Goal: Information Seeking & Learning: Learn about a topic

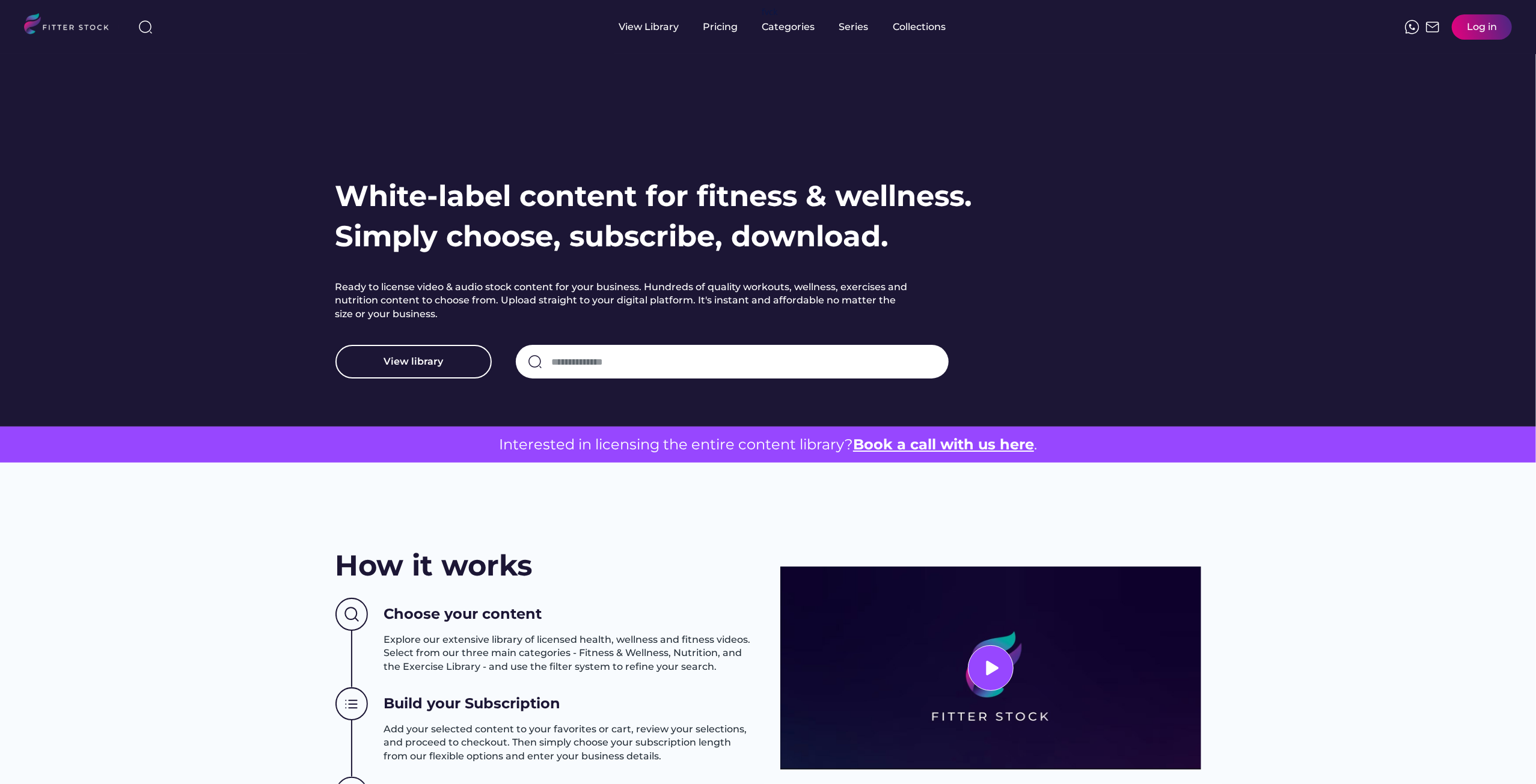
click at [1472, 21] on div "Log in" at bounding box center [1482, 27] width 30 height 13
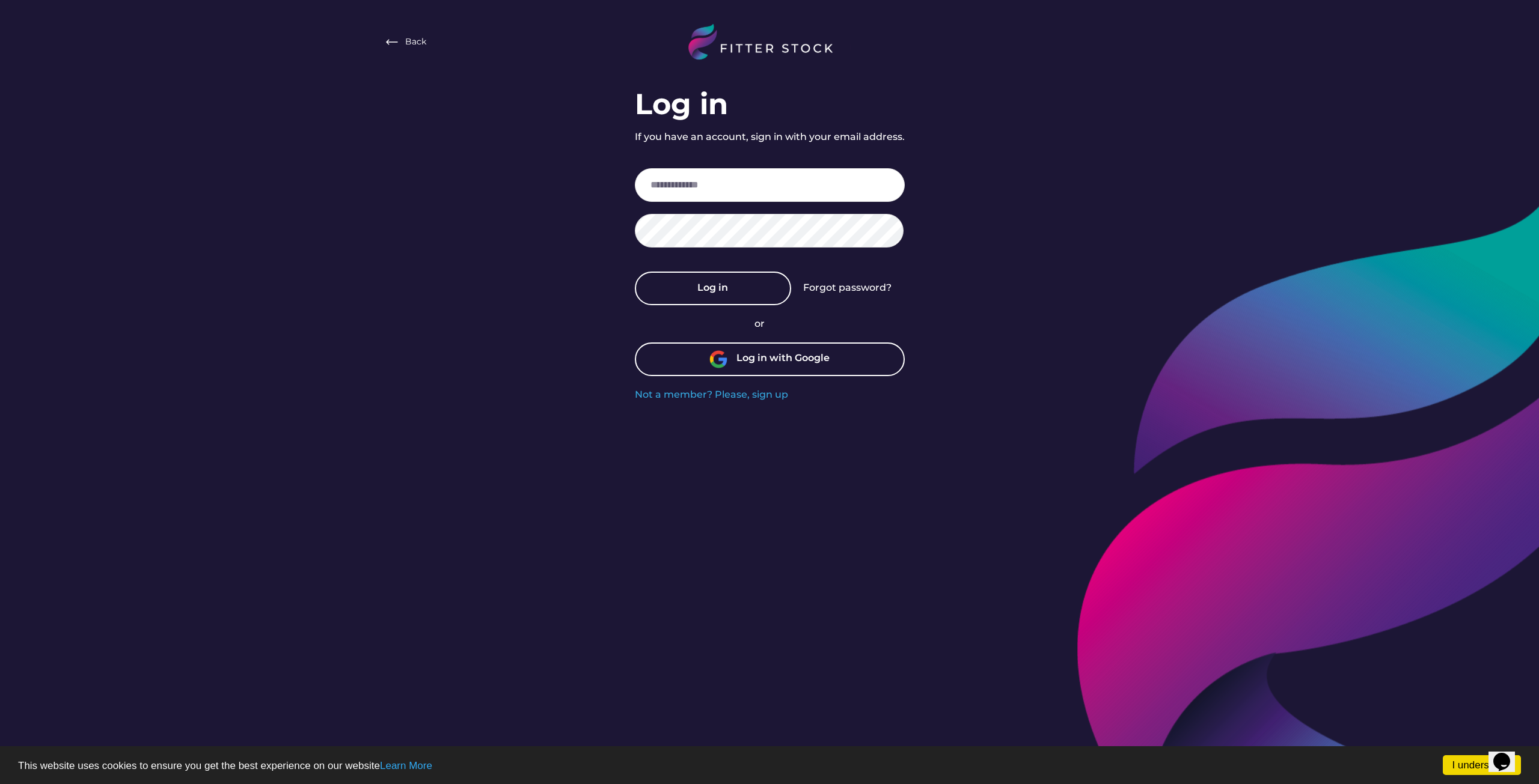
click at [761, 363] on div "Log in with Google" at bounding box center [783, 359] width 93 height 16
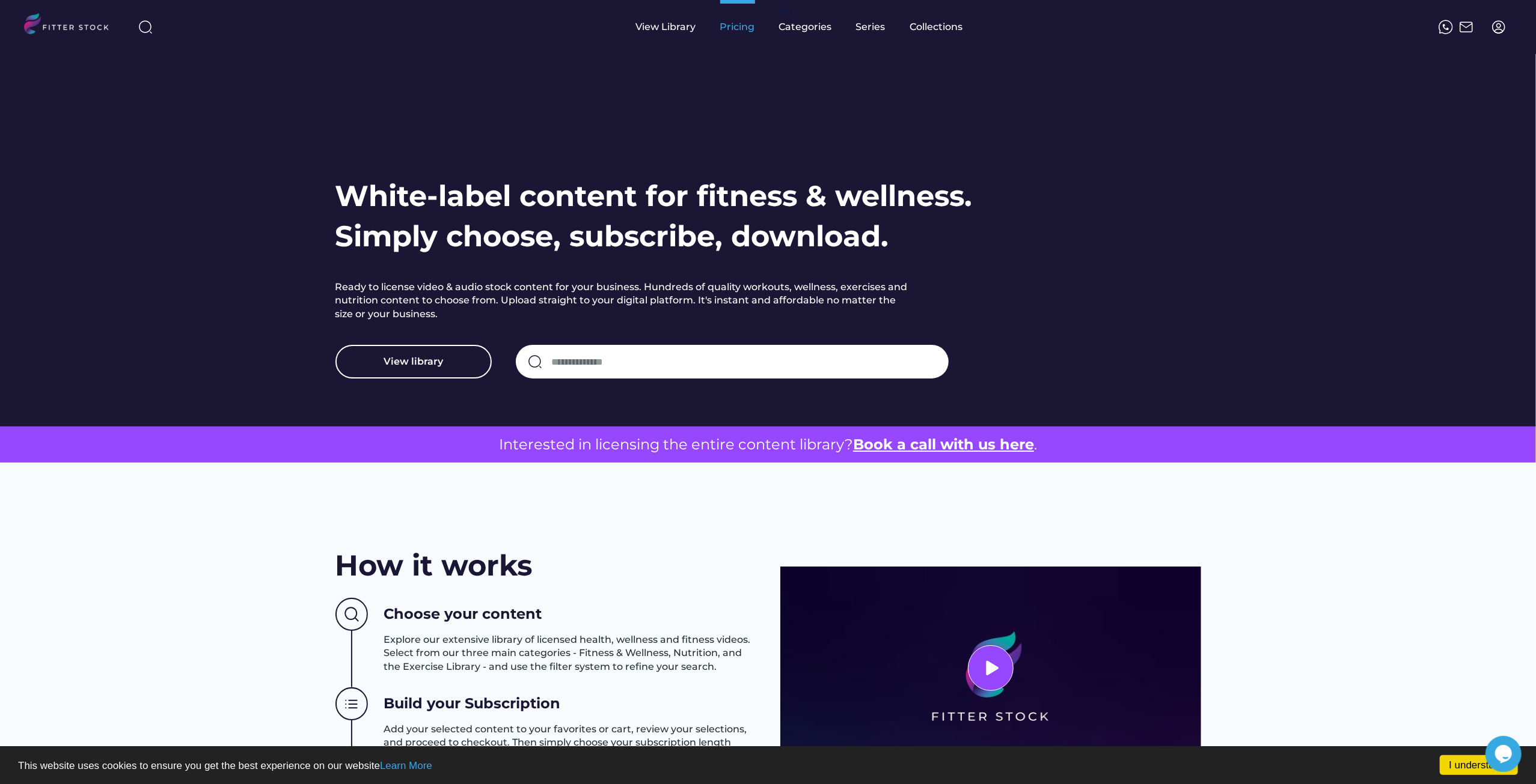
click at [732, 22] on div "Pricing" at bounding box center [738, 27] width 35 height 13
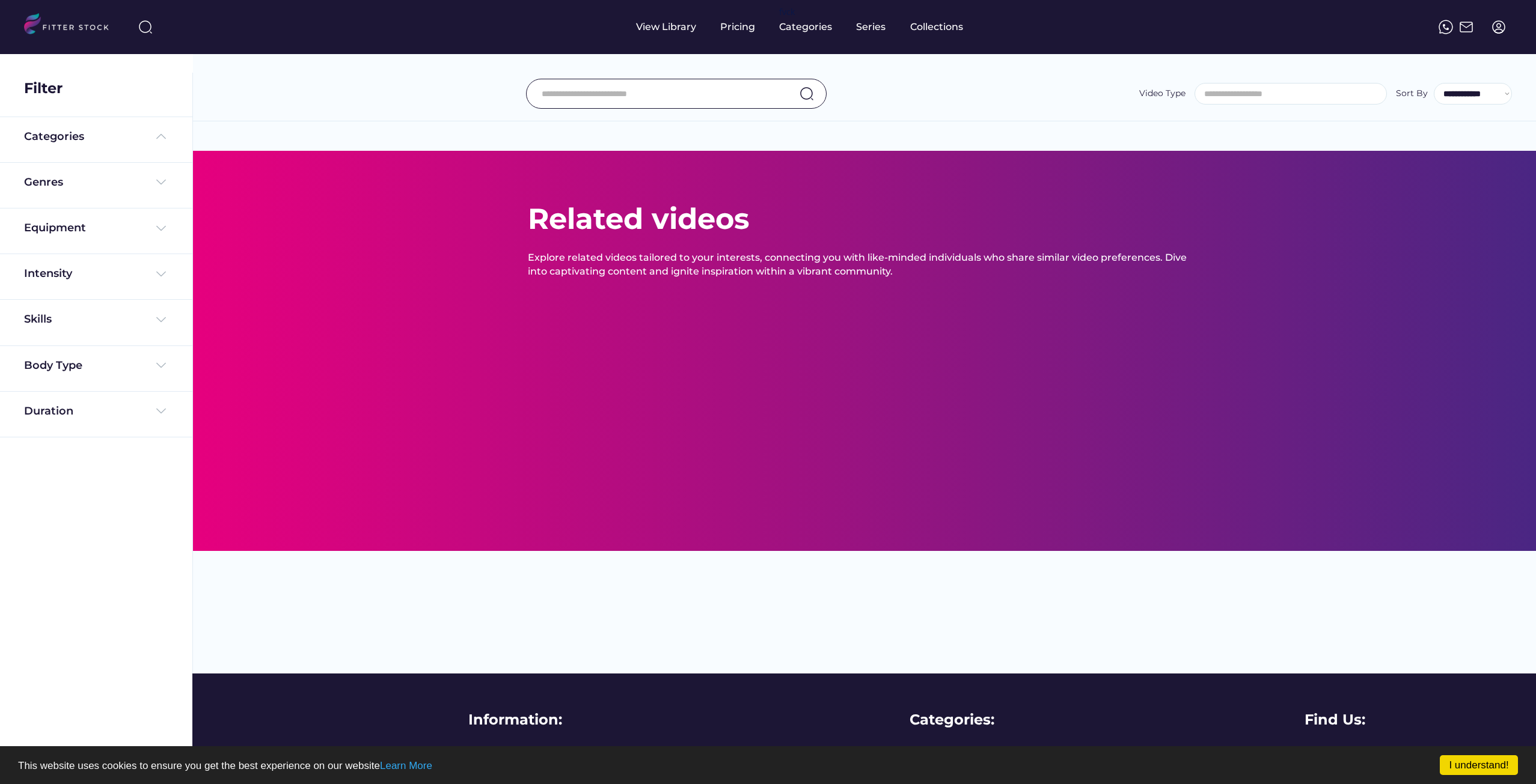
select select
select select "**********"
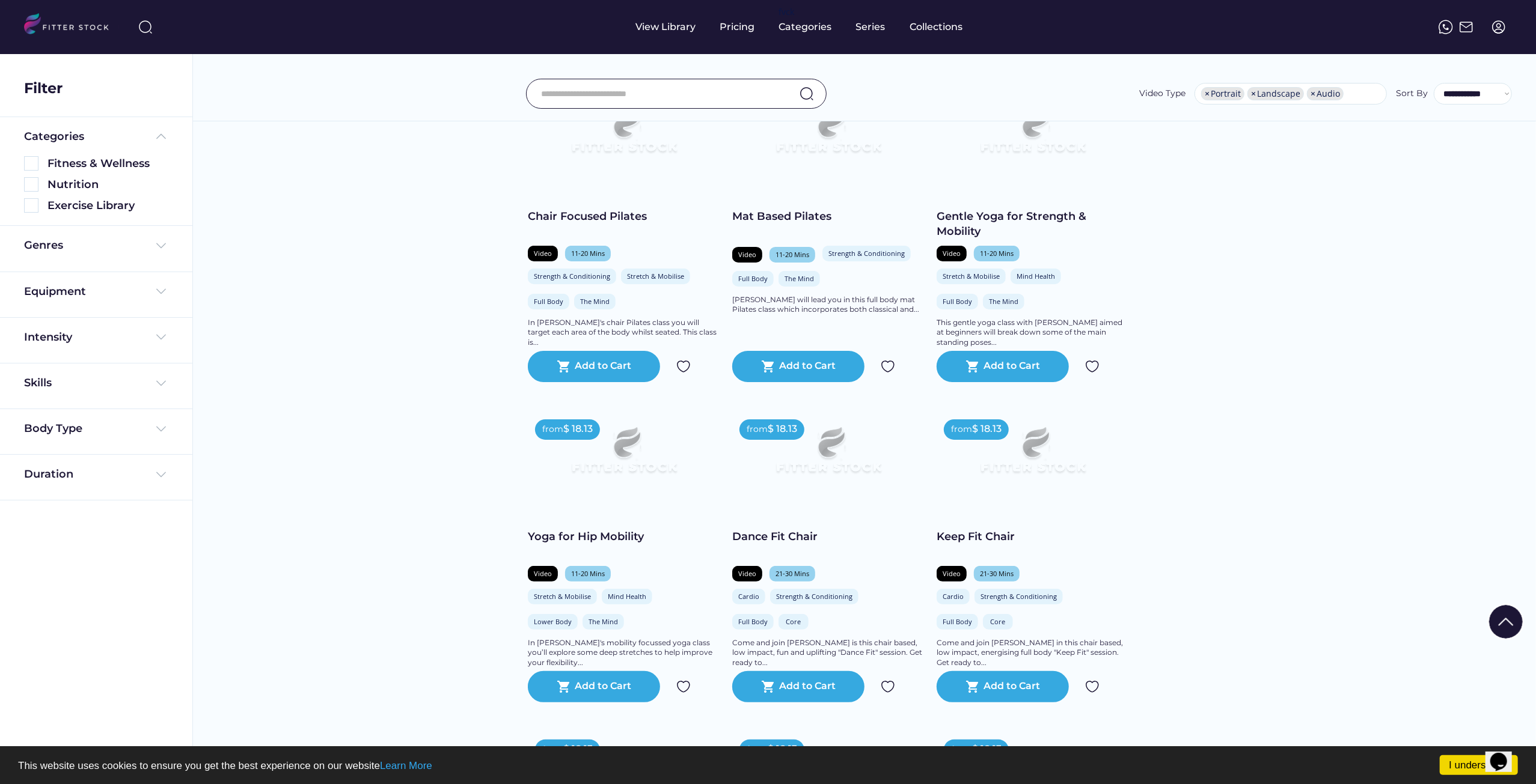
scroll to position [0, 0]
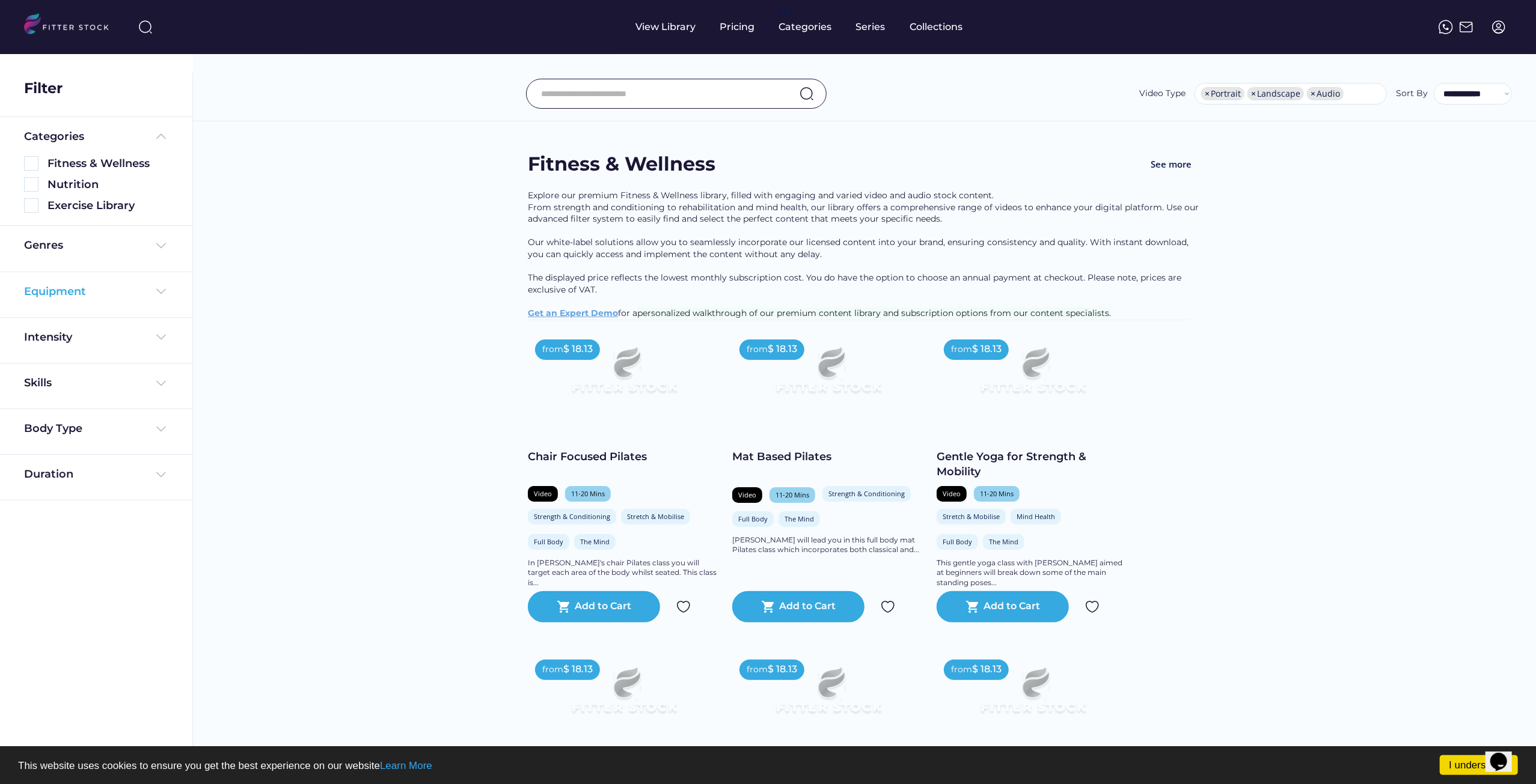
click at [104, 293] on div "Equipment" at bounding box center [96, 291] width 144 height 15
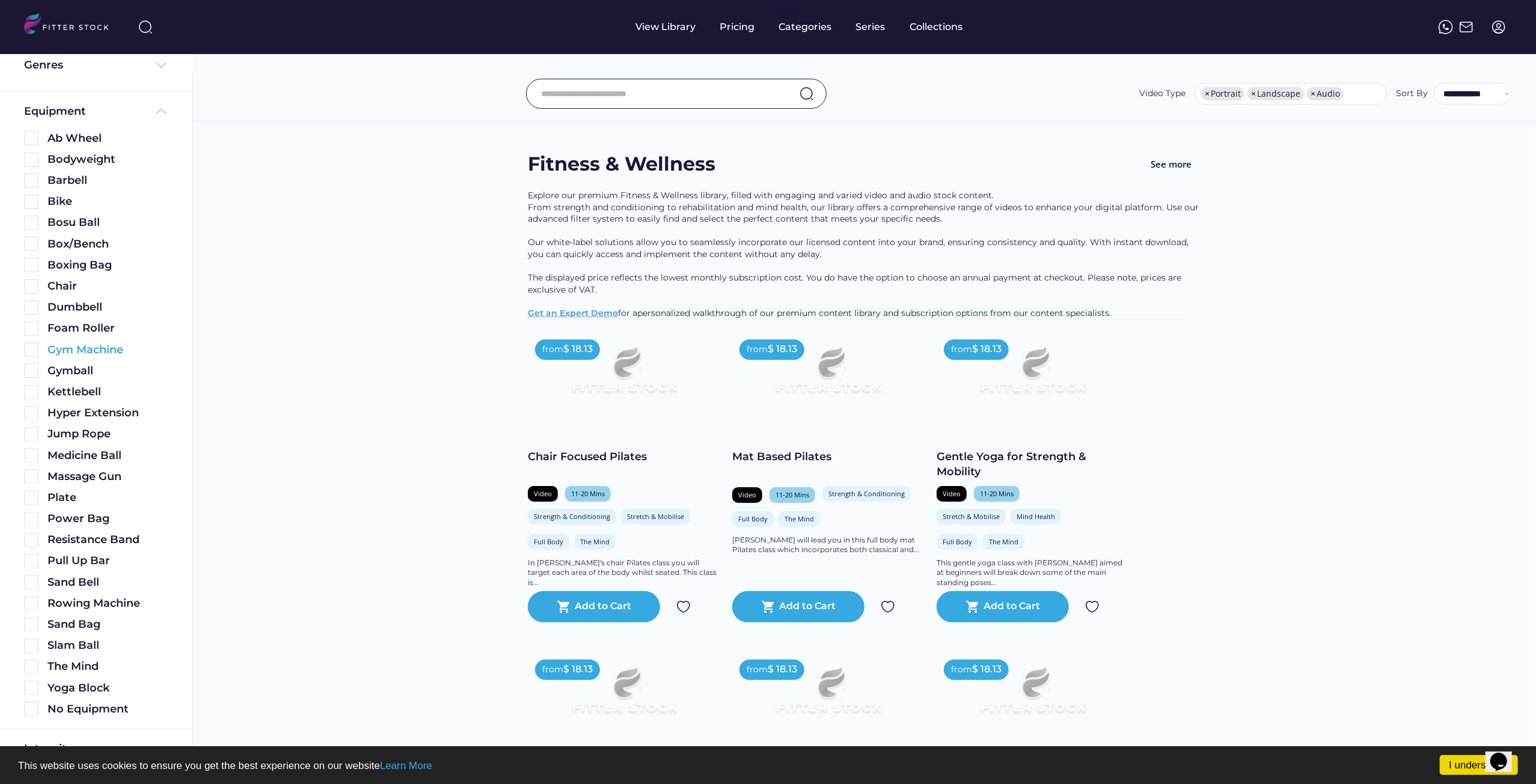
scroll to position [307, 0]
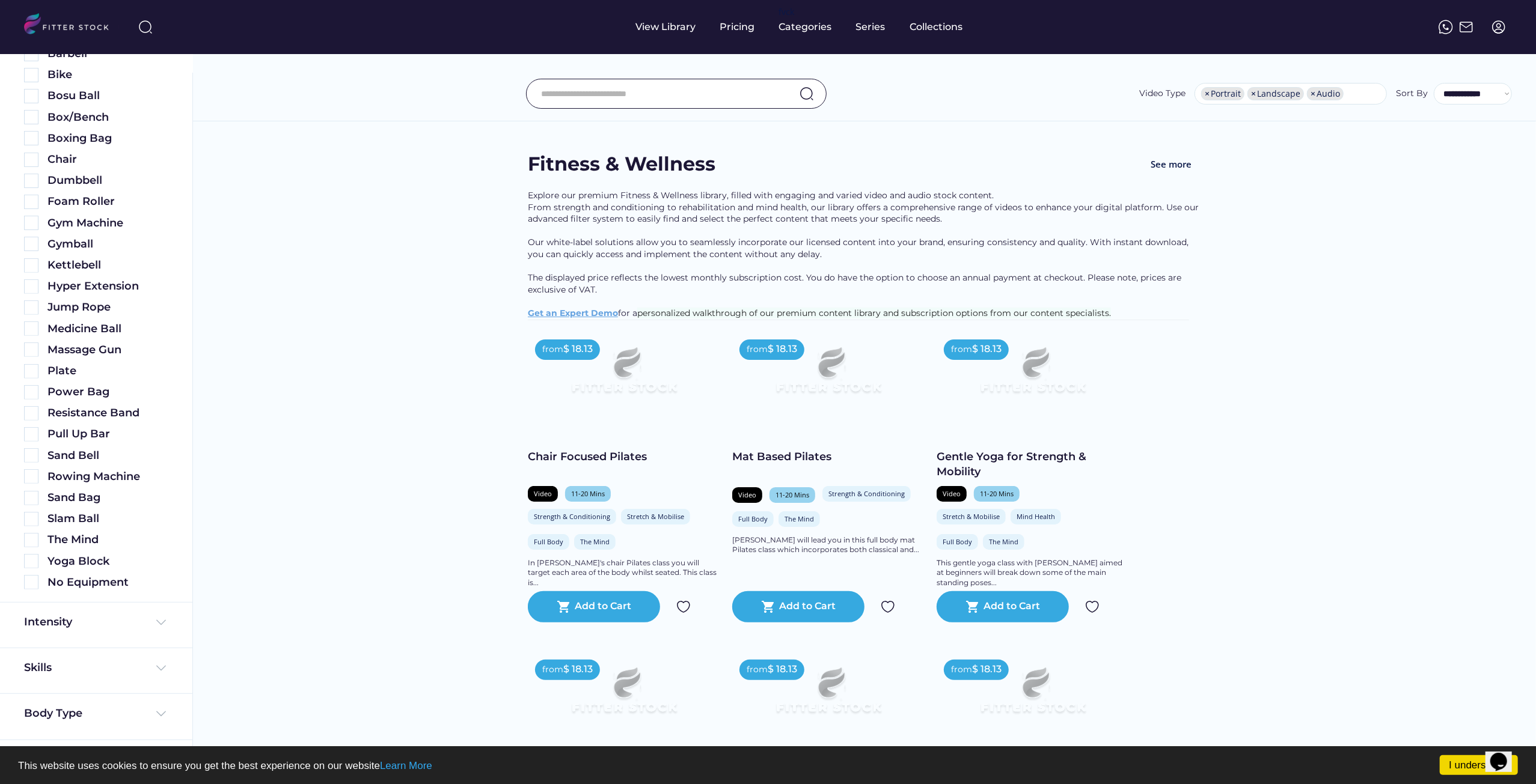
click at [32, 591] on div "Equipment Ab Wheel Bodyweight Barbell Bike Bosu Ball Box/Bench Boxing Bag Chair…" at bounding box center [96, 284] width 192 height 638
click at [33, 585] on img at bounding box center [31, 582] width 14 height 14
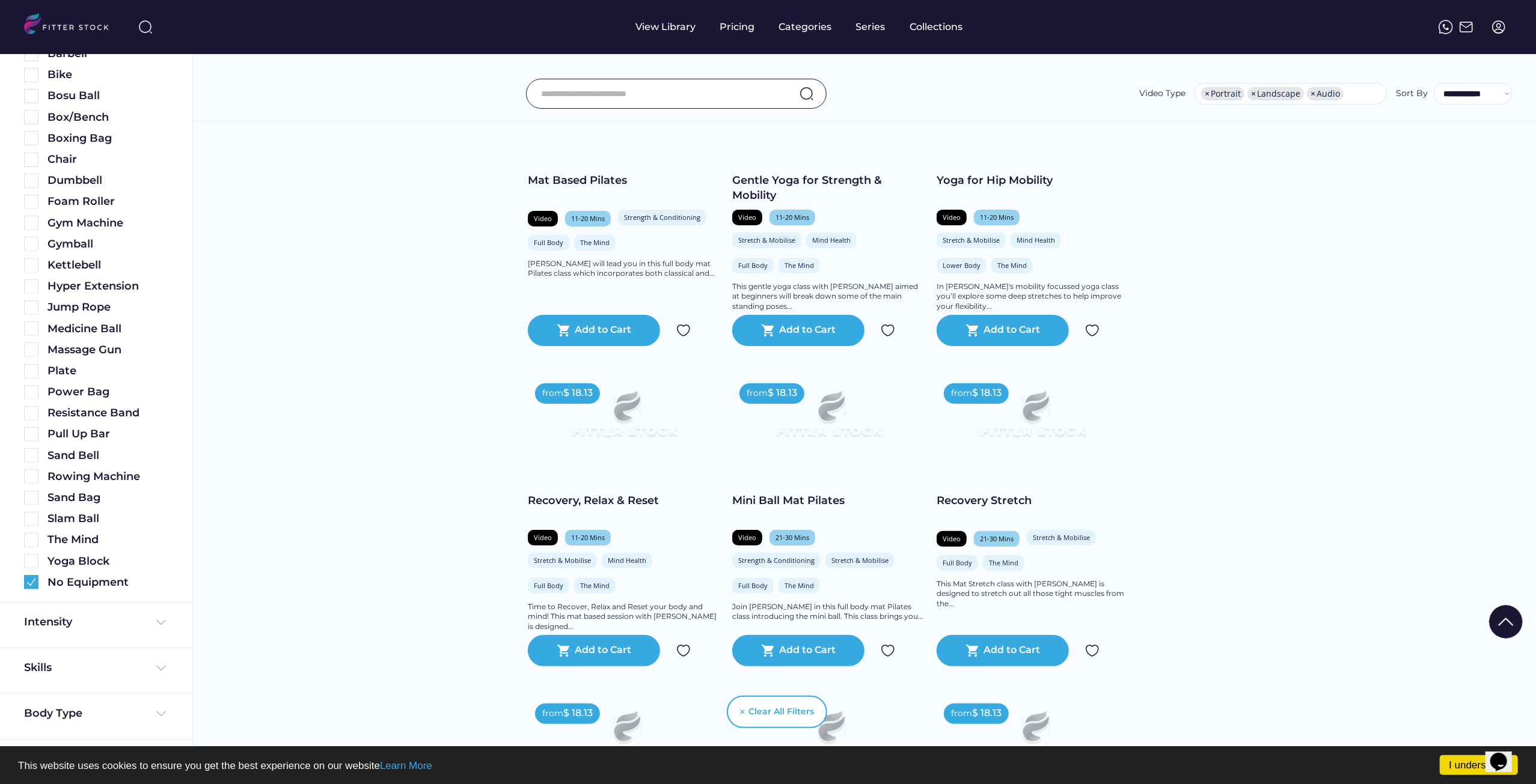
scroll to position [240, 0]
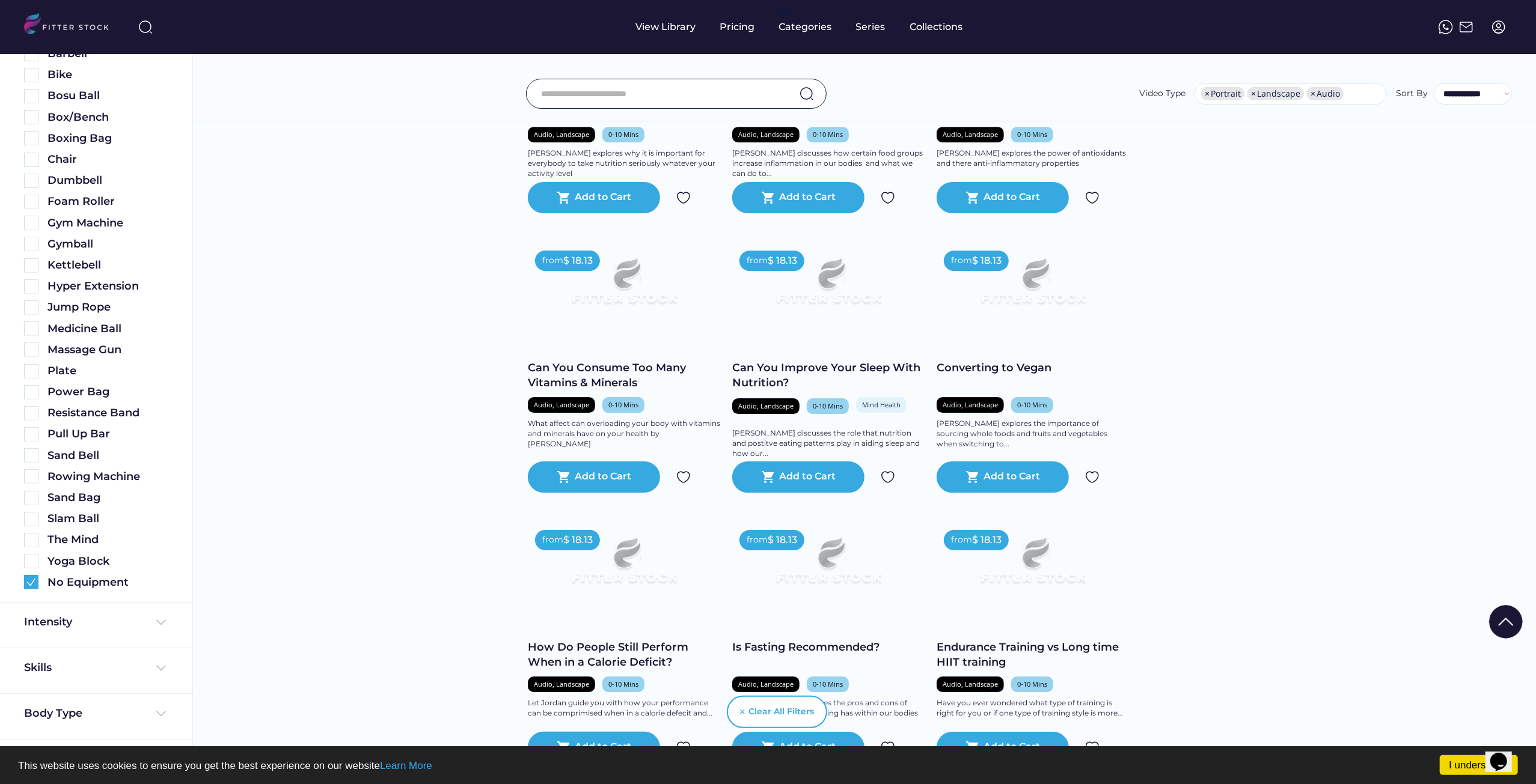
drag, startPoint x: 362, startPoint y: 361, endPoint x: 395, endPoint y: 610, distance: 251.2
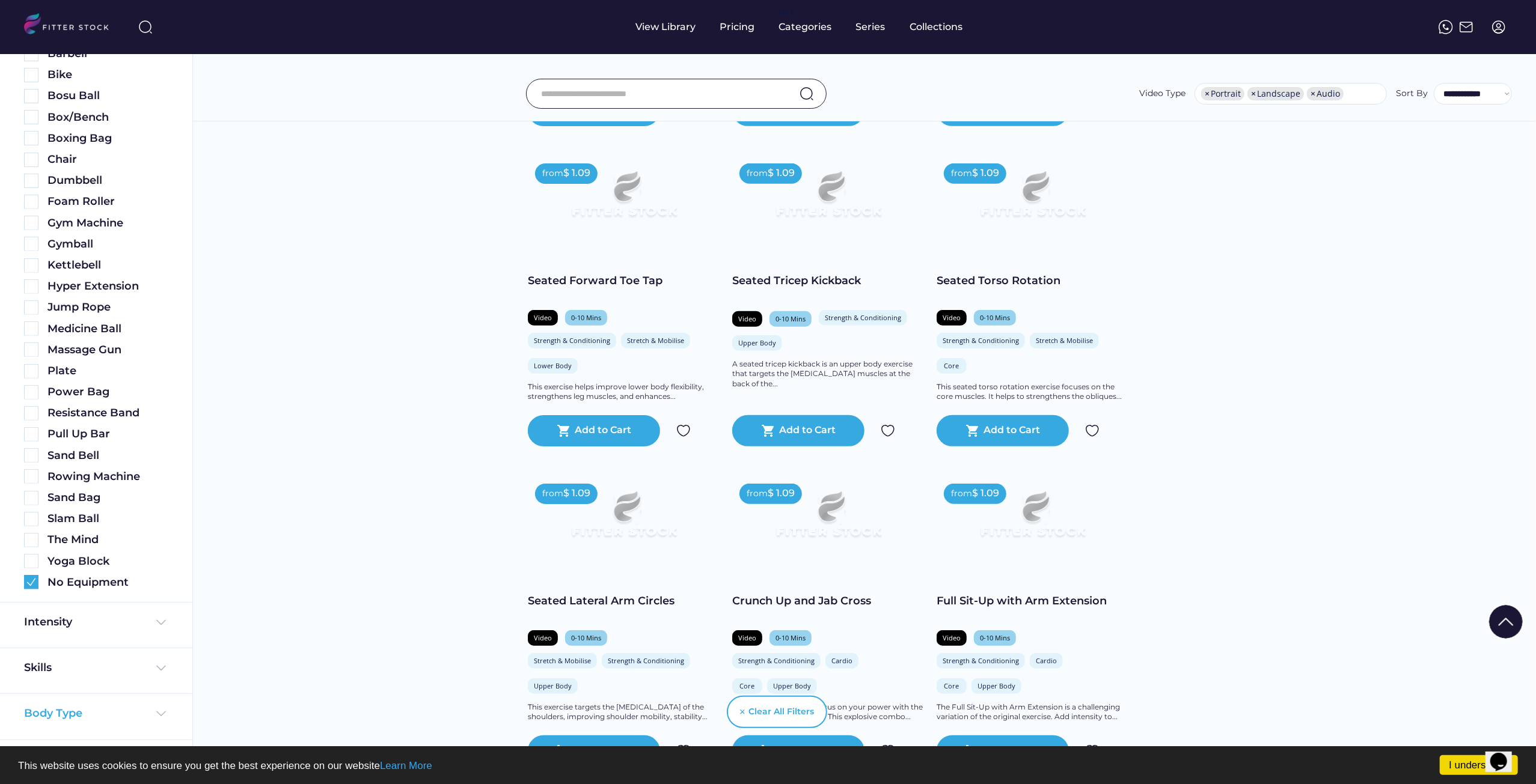
click at [122, 712] on div "Body Type" at bounding box center [96, 713] width 144 height 15
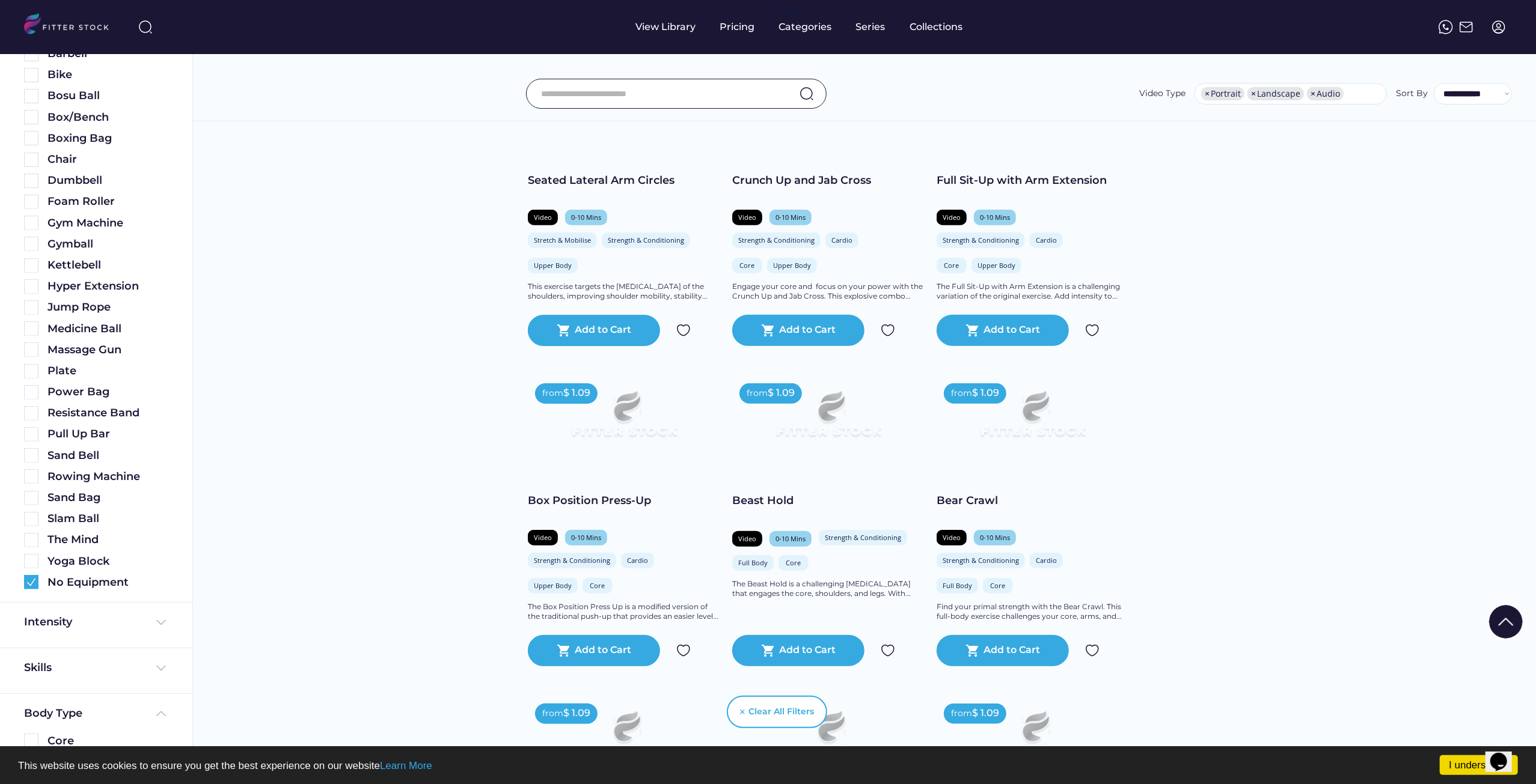
scroll to position [478, 0]
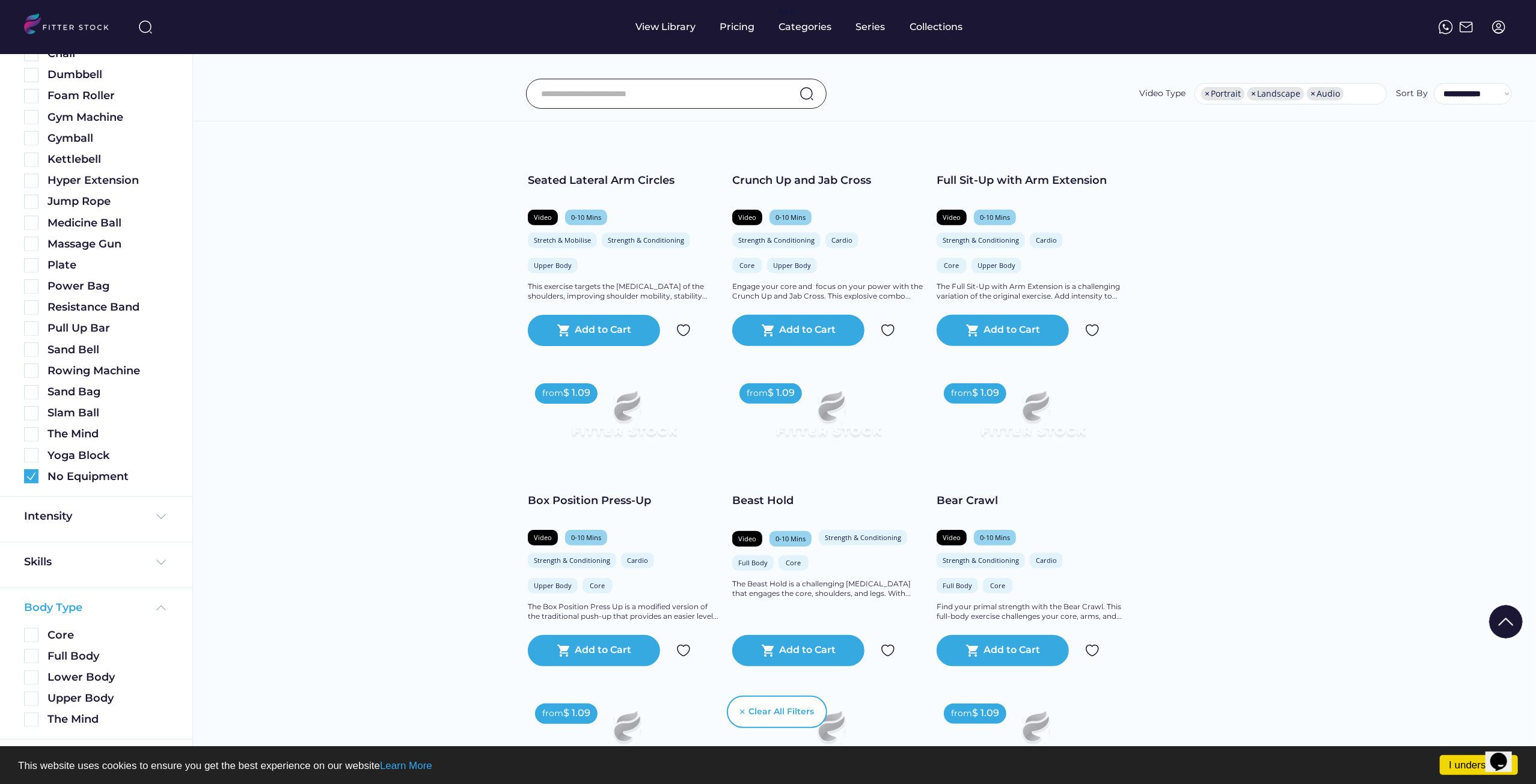
drag, startPoint x: 72, startPoint y: 600, endPoint x: 77, endPoint y: 583, distance: 17.7
click at [73, 601] on div "Body Type" at bounding box center [53, 607] width 58 height 15
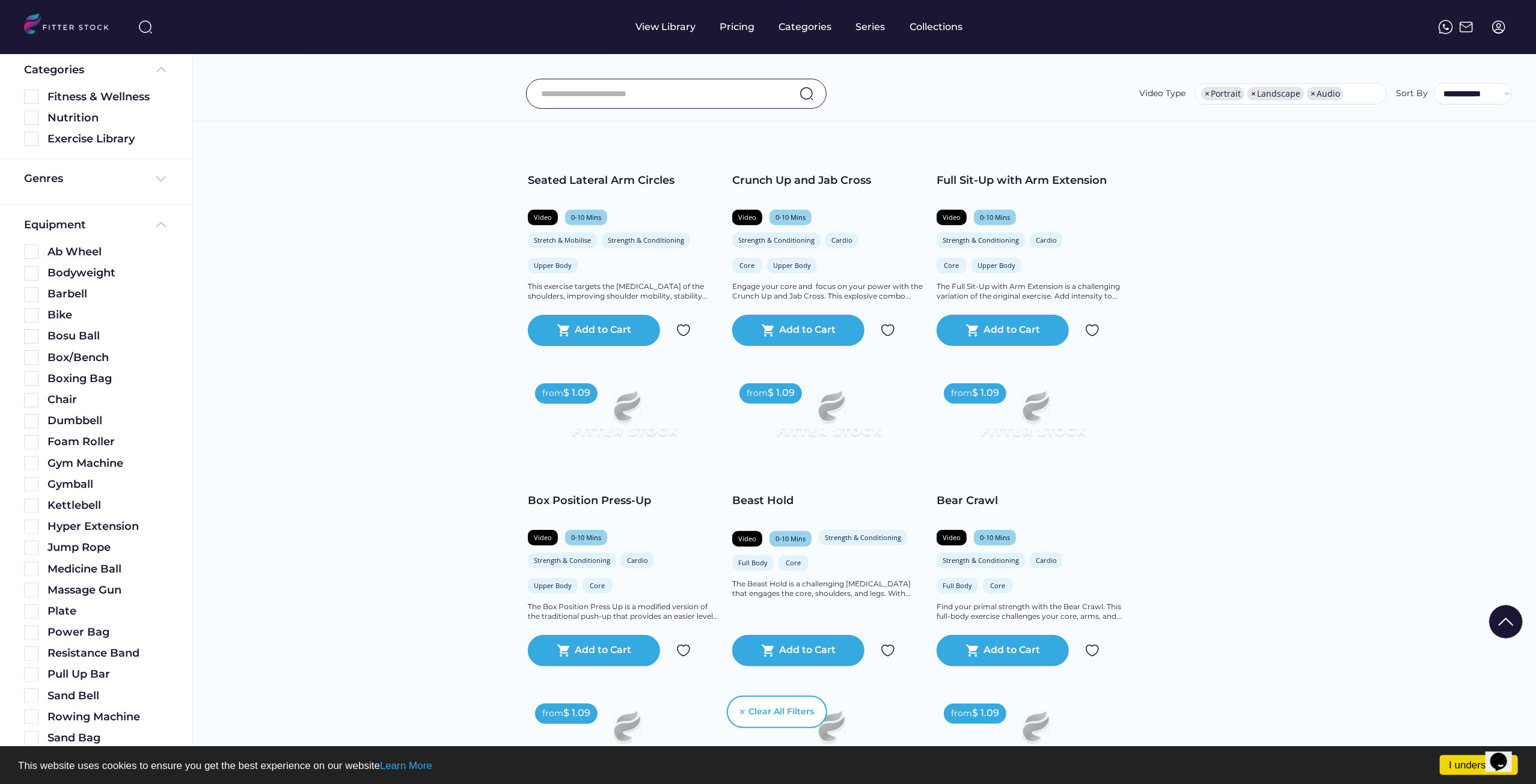
scroll to position [0, 0]
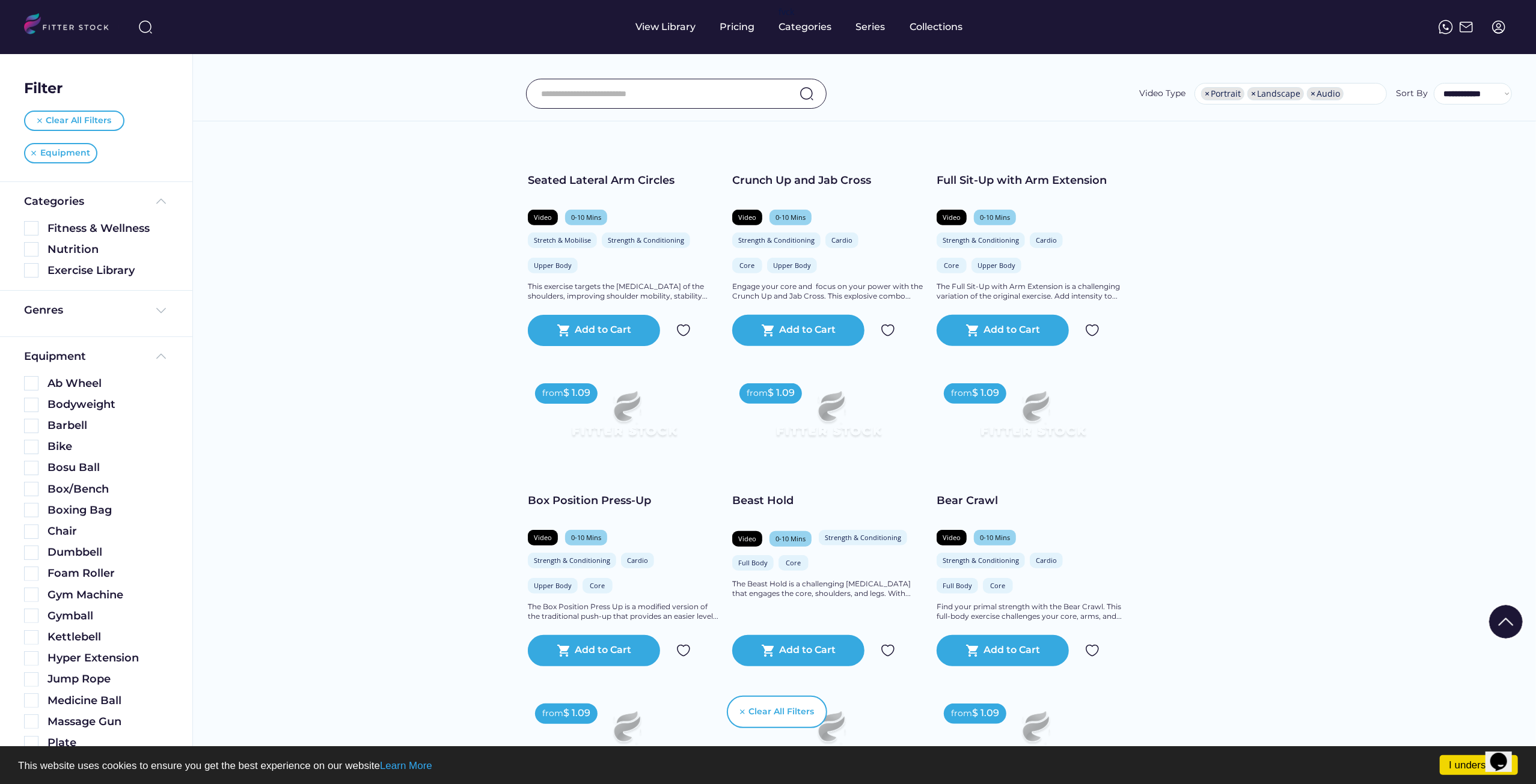
click at [118, 319] on div "Genres" at bounding box center [96, 313] width 144 height 21
click at [122, 313] on div "Genres" at bounding box center [96, 310] width 144 height 15
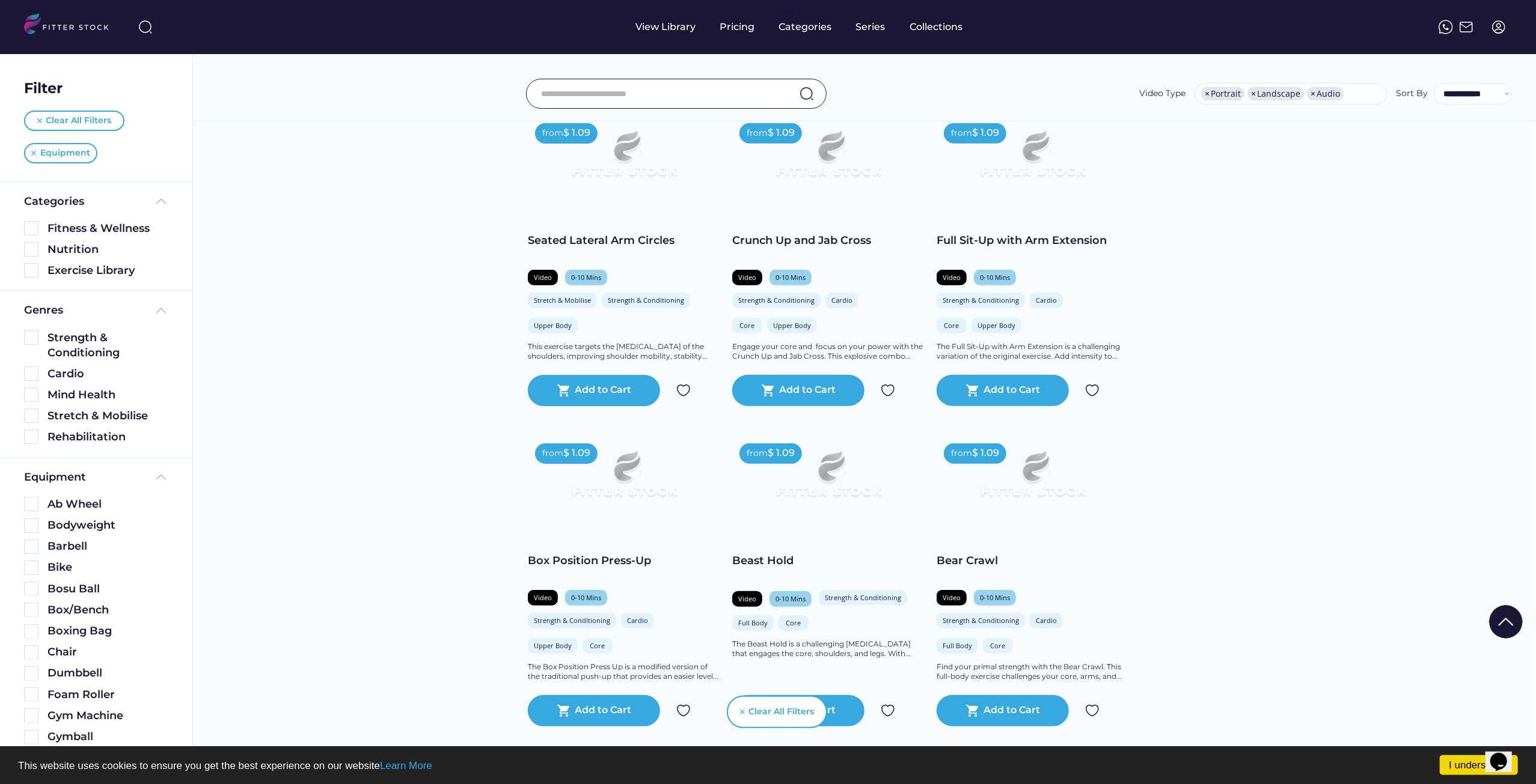
scroll to position [5390, 0]
